Goal: Task Accomplishment & Management: Complete application form

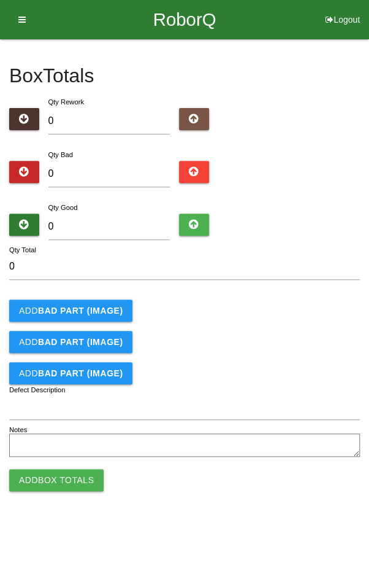
type input "2"
click at [96, 214] on input "0" at bounding box center [109, 227] width 122 height 26
type input "9"
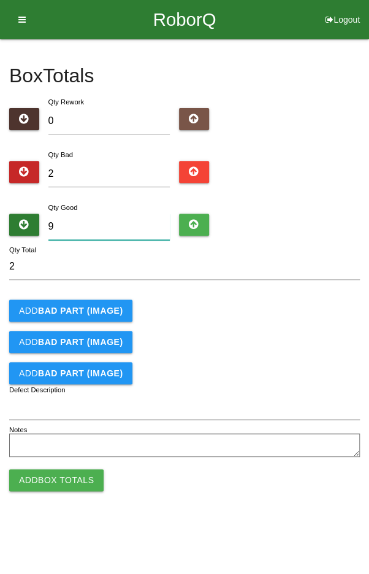
type input "11"
type input "94"
type input "96"
type input "94"
click at [62, 306] on b "BAD PART (IMAGE)" at bounding box center [80, 311] width 85 height 10
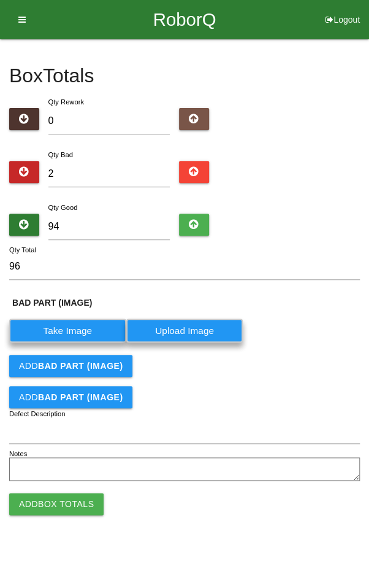
click at [51, 361] on b "BAD PART (IMAGE)" at bounding box center [80, 366] width 85 height 10
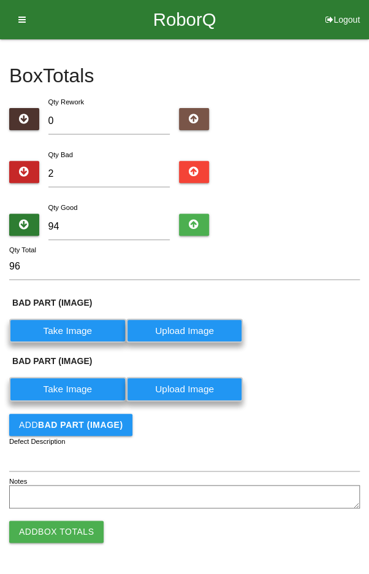
click at [58, 335] on label "Take Image" at bounding box center [67, 331] width 117 height 24
click at [0, 0] on \(IMAGE\) "Take Image" at bounding box center [0, 0] width 0 height 0
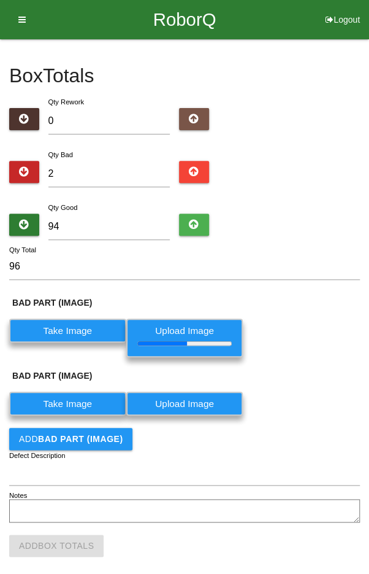
click at [73, 400] on label "Take Image" at bounding box center [67, 404] width 117 height 24
click at [0, 0] on \(IMAGE\) "Take Image" at bounding box center [0, 0] width 0 height 0
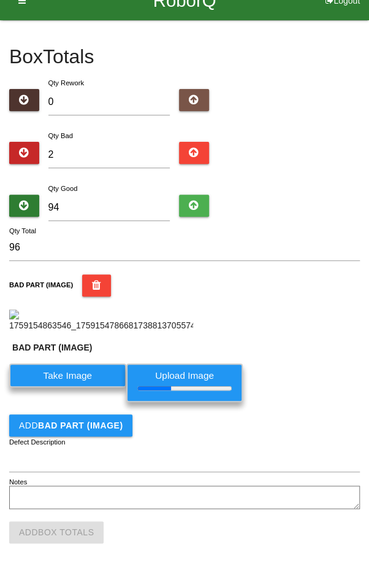
scroll to position [244, 0]
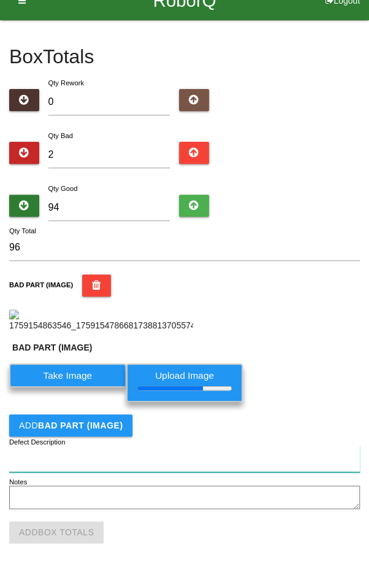
click at [45, 461] on input "Defect Description" at bounding box center [184, 459] width 351 height 26
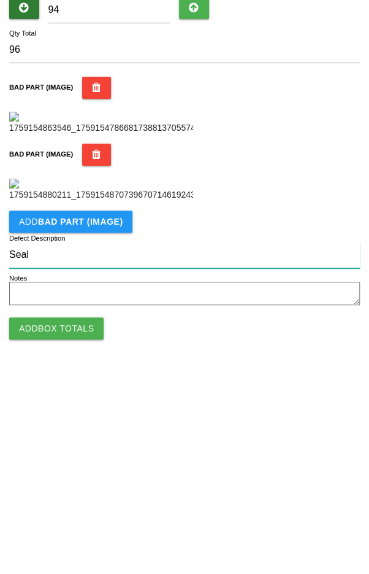
scroll to position [356, 0]
type input "Seal flash"
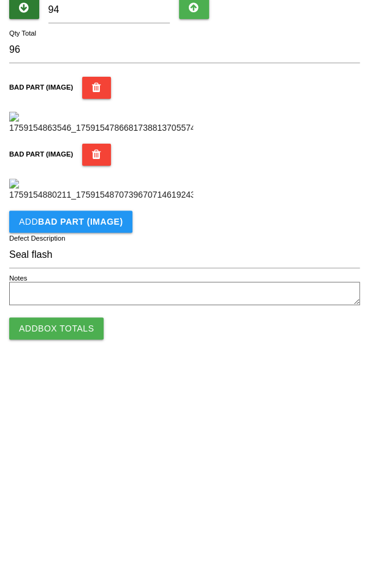
click at [323, 405] on div "BAD PART (IMAGE)" at bounding box center [184, 376] width 351 height 58
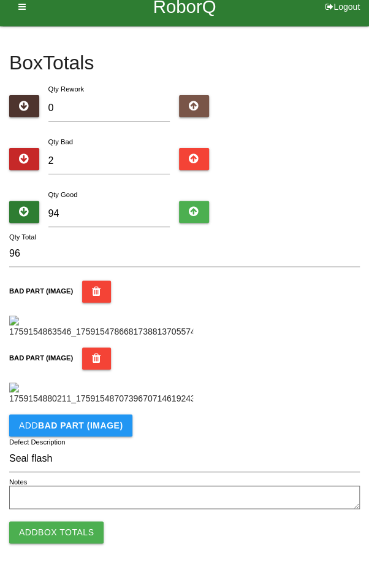
scroll to position [466, 0]
click at [52, 533] on button "Add Box Totals" at bounding box center [56, 532] width 95 height 22
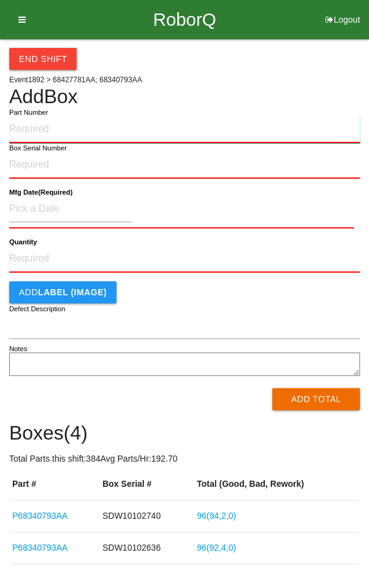
click at [261, 134] on input "Part Number" at bounding box center [184, 129] width 351 height 27
click at [136, 128] on input "Part Number" at bounding box center [184, 129] width 351 height 27
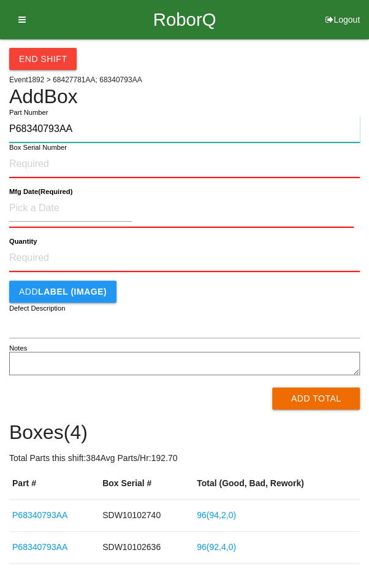
type input "P68340793AA"
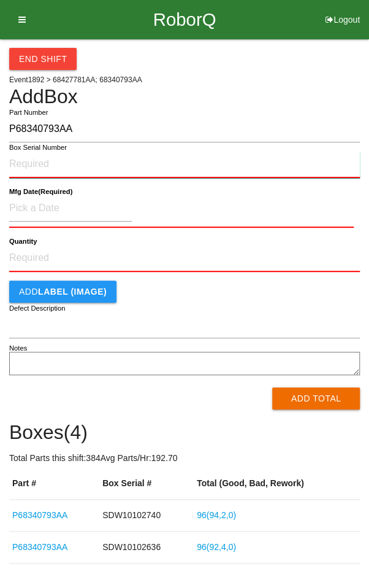
click at [136, 153] on input "Box Serial Number" at bounding box center [184, 164] width 351 height 27
type input "SDW10102665"
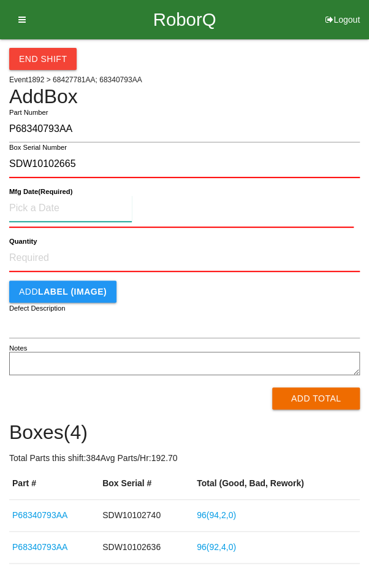
click at [92, 202] on input at bounding box center [70, 208] width 123 height 26
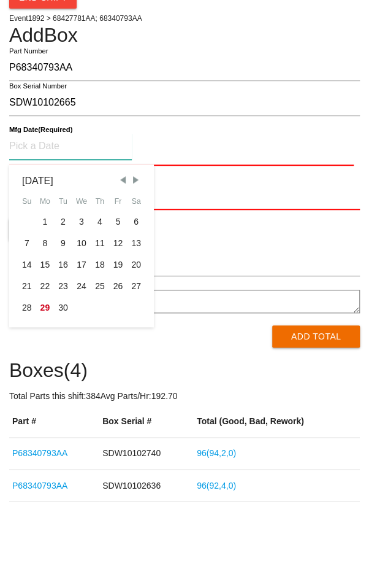
click at [135, 322] on div "20" at bounding box center [136, 325] width 18 height 21
type input "[DATE]"
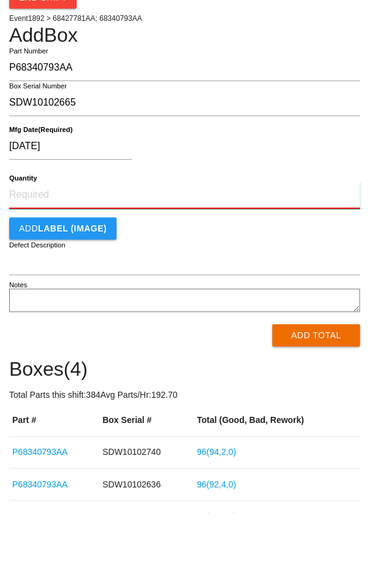
click at [134, 257] on input "Quantity" at bounding box center [184, 256] width 351 height 27
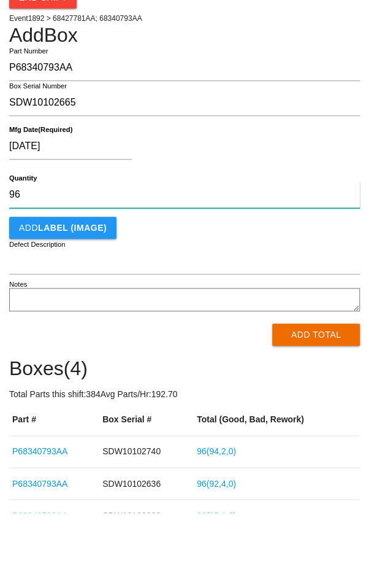
type input "96"
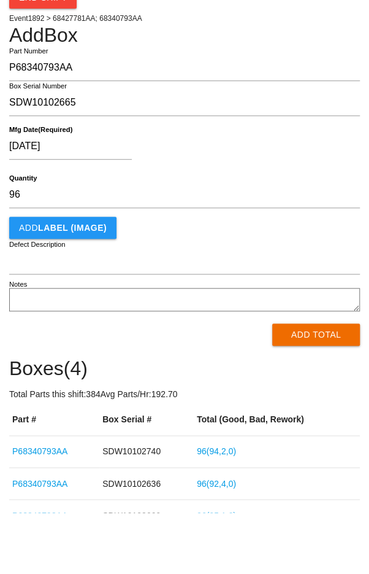
click at [292, 285] on div "Add LABEL (IMAGE)" at bounding box center [184, 289] width 351 height 22
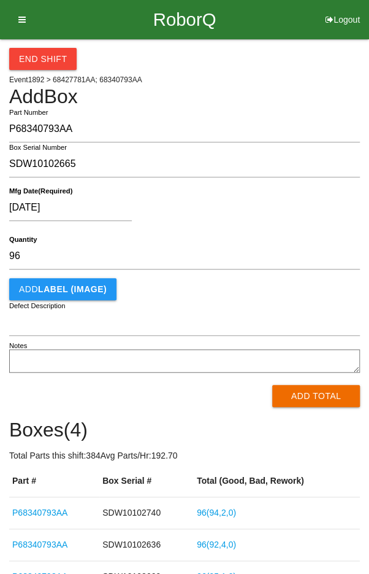
click at [330, 404] on button "Add Total" at bounding box center [316, 396] width 88 height 22
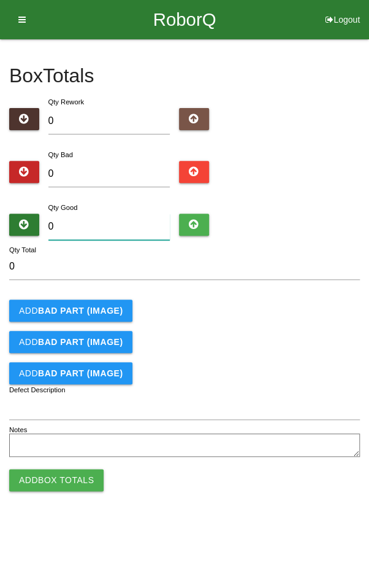
click at [122, 223] on input "0" at bounding box center [109, 227] width 122 height 26
type input "9"
type input "96"
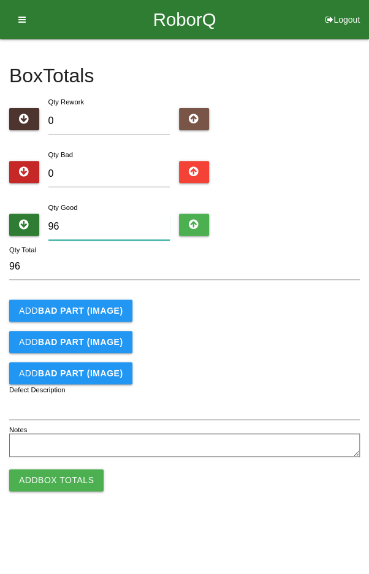
type input "96"
click at [315, 193] on div "Box Totals Translate Weight Weight unit: Rework Weight Bad Weight Good Weight 0…" at bounding box center [184, 249] width 351 height 421
click at [53, 470] on button "Add Box Totals" at bounding box center [56, 480] width 95 height 22
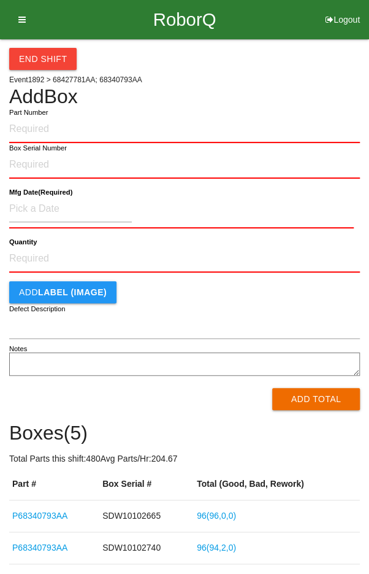
click at [215, 133] on input "Part Number" at bounding box center [184, 129] width 351 height 27
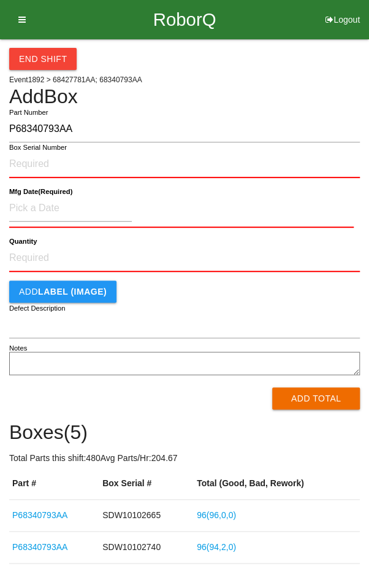
type input "P68340793AA"
click at [156, 164] on input "Box Serial Number" at bounding box center [184, 164] width 351 height 27
type input "SDW10102664"
click at [98, 207] on input at bounding box center [70, 208] width 123 height 26
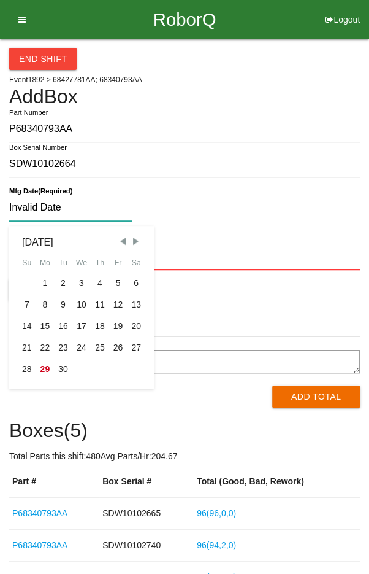
click at [134, 326] on div "20" at bounding box center [136, 325] width 18 height 21
type input "[DATE]"
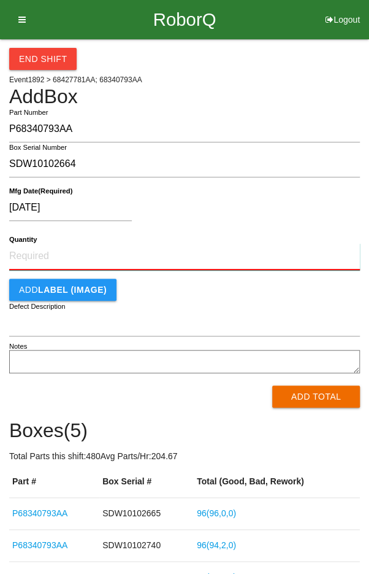
click at [171, 255] on input "Quantity" at bounding box center [184, 256] width 351 height 27
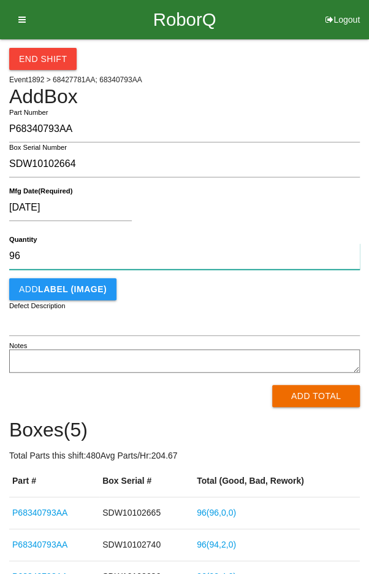
type input "96"
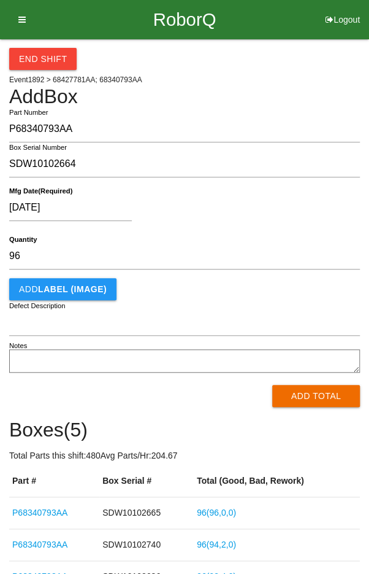
click at [307, 210] on div "[DATE]" at bounding box center [181, 210] width 345 height 31
click at [316, 389] on button "Add Total" at bounding box center [316, 396] width 88 height 22
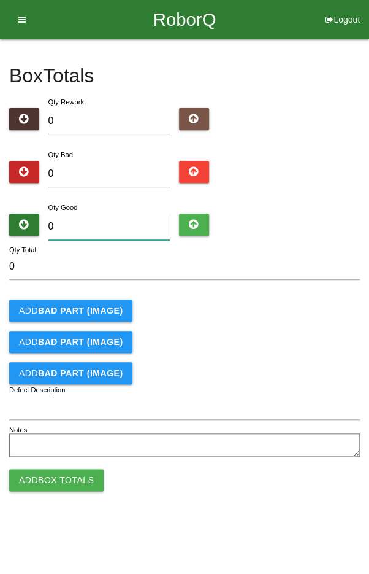
click at [101, 223] on input "0" at bounding box center [109, 227] width 122 height 26
type input "9"
type input "96"
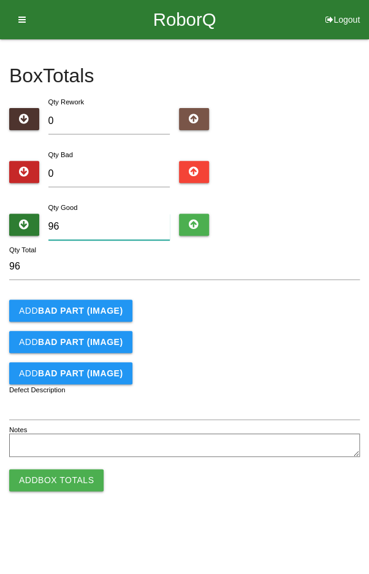
type input "96"
click at [317, 272] on input "96" at bounding box center [184, 266] width 351 height 26
click at [32, 489] on button "Add Box Totals" at bounding box center [56, 480] width 95 height 22
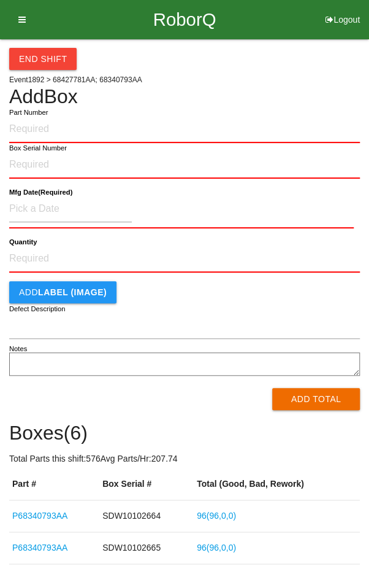
click at [314, 70] on div "End Shift Event 1892 > 68427781AA; 68340793AA Add Box Part Number Box Serial Nu…" at bounding box center [184, 365] width 351 height 652
click at [40, 49] on button "End Shift" at bounding box center [43, 59] width 68 height 22
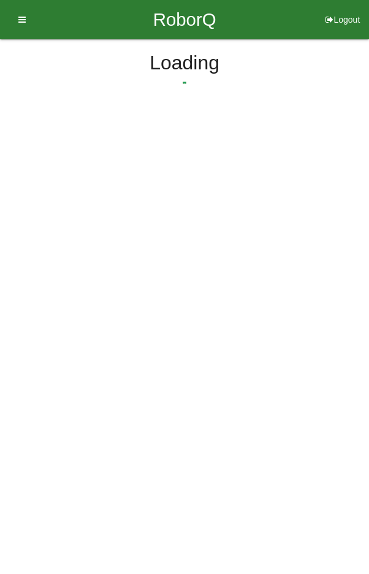
select select "10"
select select "55"
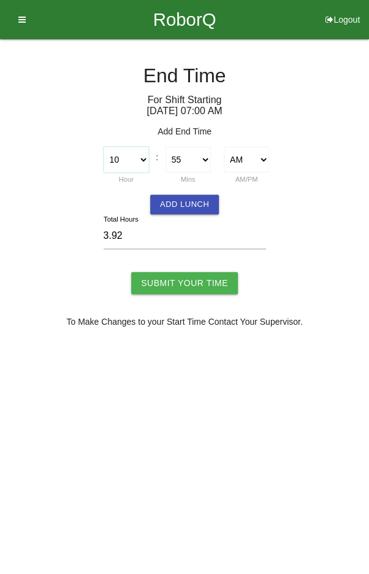
click at [146, 152] on select "1 2 3 4 5 6 7 8 9 10 11 12" at bounding box center [126, 160] width 45 height 26
select select "11"
type input "4.92"
click at [181, 157] on select "00 01 02 03 04 05 06 07 08 09 10 11 12 13 14 15 16 17 18 19 20 21 22 23 24 25 2…" at bounding box center [188, 160] width 45 height 26
select select "0"
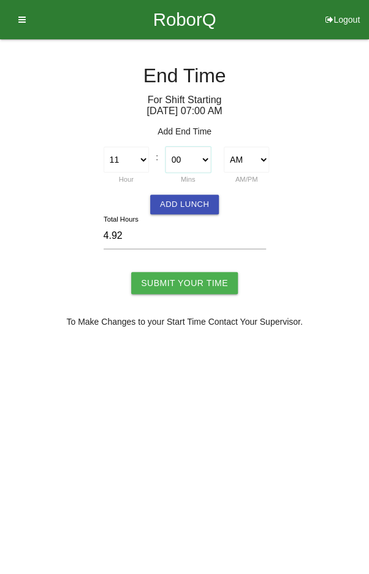
type input "4.00"
click at [199, 273] on input "Submit Your Time" at bounding box center [184, 283] width 107 height 22
type input "Processing..."
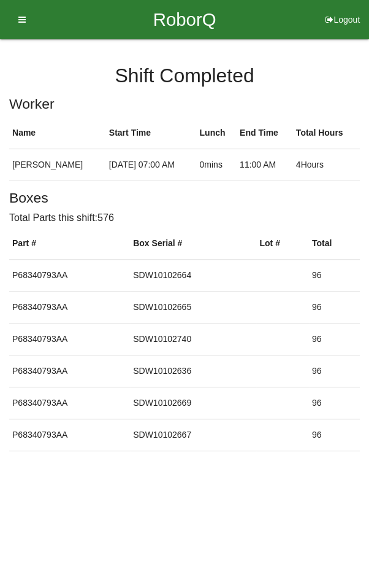
click at [24, 19] on icon at bounding box center [17, 19] width 15 height 39
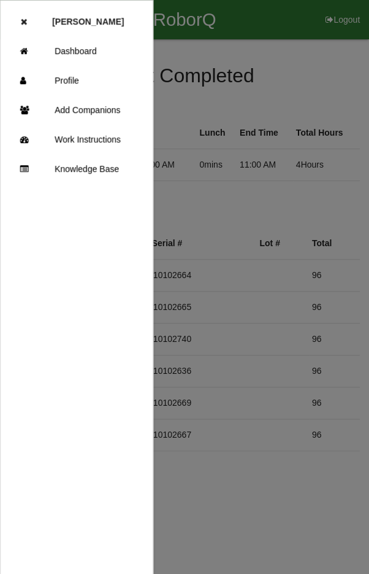
click at [75, 48] on link "Dashboard" at bounding box center [77, 50] width 152 height 29
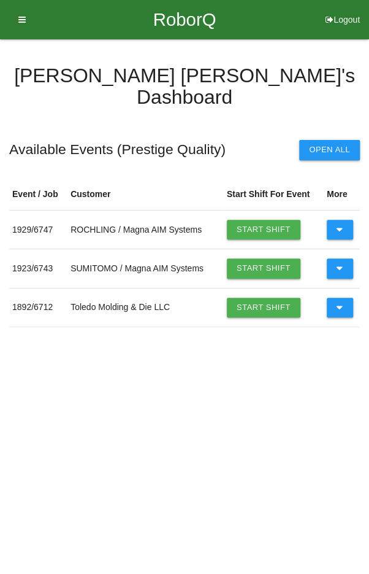
click at [339, 220] on icon at bounding box center [340, 230] width 7 height 20
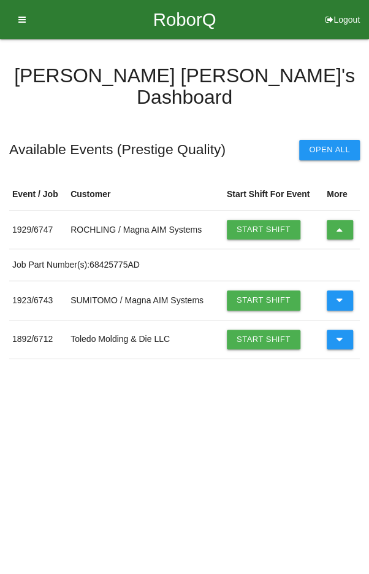
click at [342, 220] on icon at bounding box center [340, 230] width 7 height 20
